Goal: Book appointment/travel/reservation

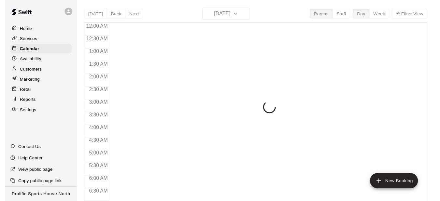
scroll to position [435, 0]
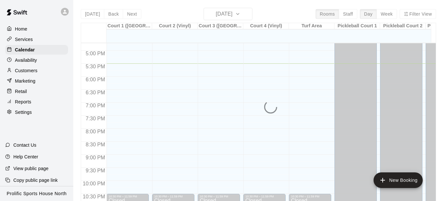
click at [66, 12] on icon at bounding box center [65, 12] width 6 height 6
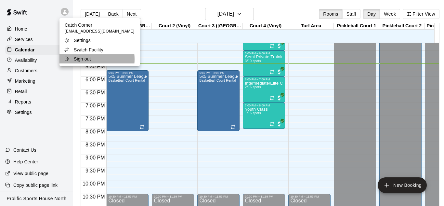
click at [81, 59] on p "Sign out" at bounding box center [82, 59] width 17 height 7
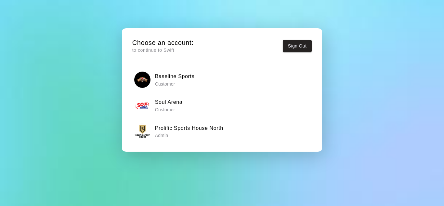
click at [196, 130] on h6 "Prolific Sports House North" at bounding box center [189, 128] width 68 height 8
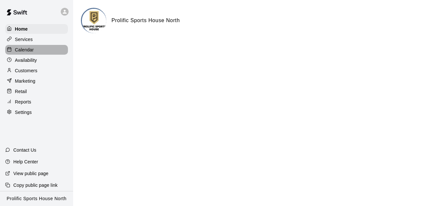
click at [26, 48] on p "Calendar" at bounding box center [24, 50] width 19 height 7
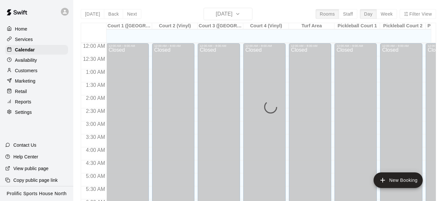
scroll to position [435, 0]
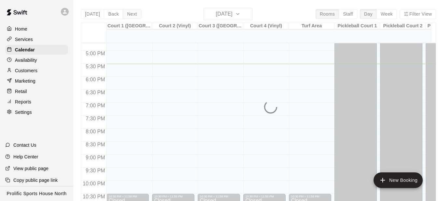
click at [135, 17] on button "Next" at bounding box center [132, 14] width 18 height 10
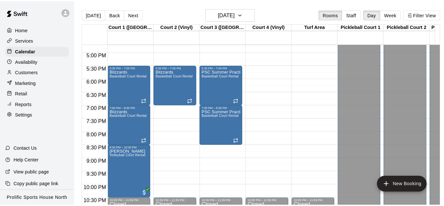
scroll to position [460, 0]
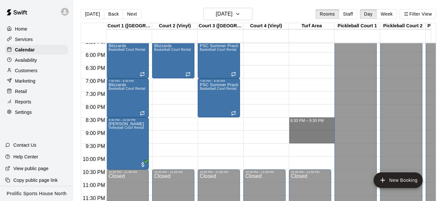
drag, startPoint x: 311, startPoint y: 121, endPoint x: 311, endPoint y: 139, distance: 17.9
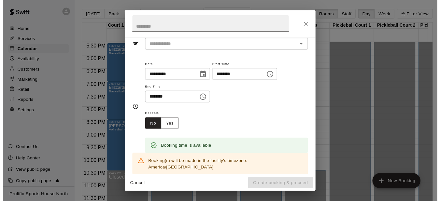
scroll to position [0, 0]
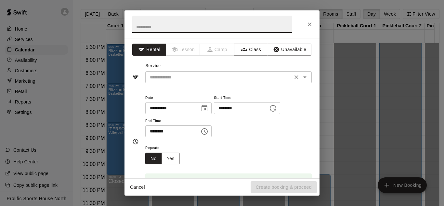
click at [187, 72] on div "​" at bounding box center [228, 77] width 167 height 12
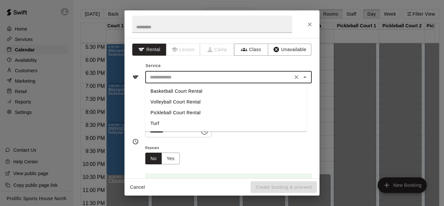
click at [158, 125] on li "Turf" at bounding box center [226, 123] width 162 height 11
type input "****"
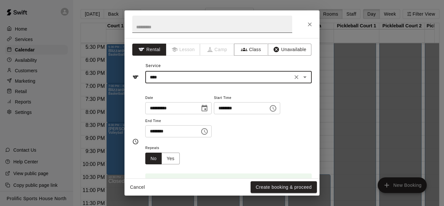
click at [173, 26] on input "text" at bounding box center [212, 24] width 160 height 17
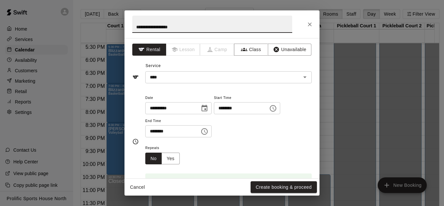
paste input "**********"
type input "**********"
click at [278, 183] on button "Create booking & proceed" at bounding box center [284, 187] width 66 height 12
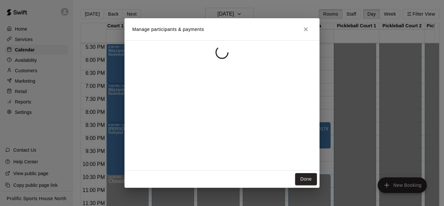
click at [310, 181] on button "Done" at bounding box center [306, 179] width 22 height 12
